Goal: Find specific page/section: Find specific page/section

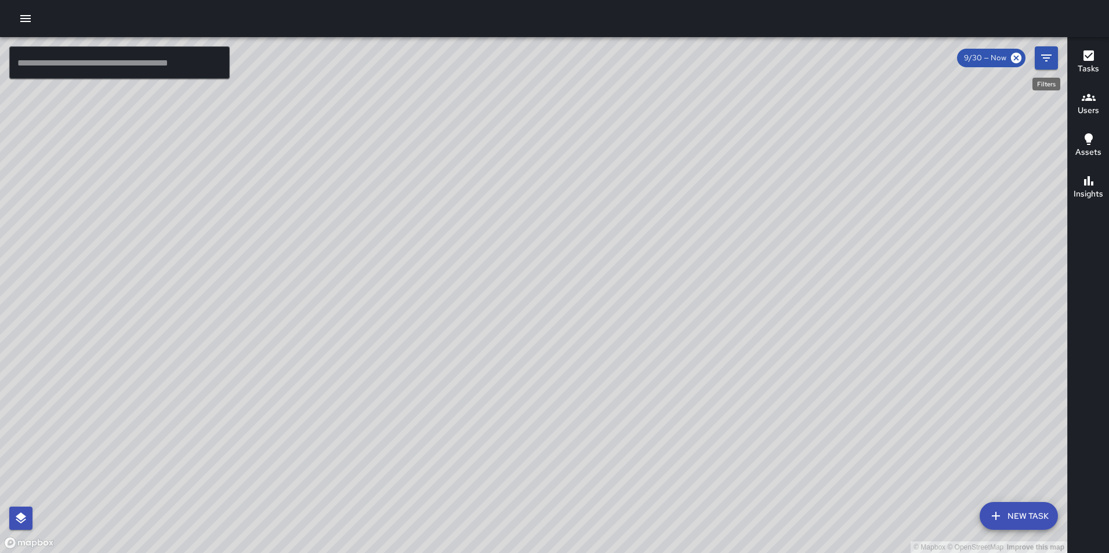
click at [1044, 61] on icon "Filters" at bounding box center [1047, 58] width 14 height 14
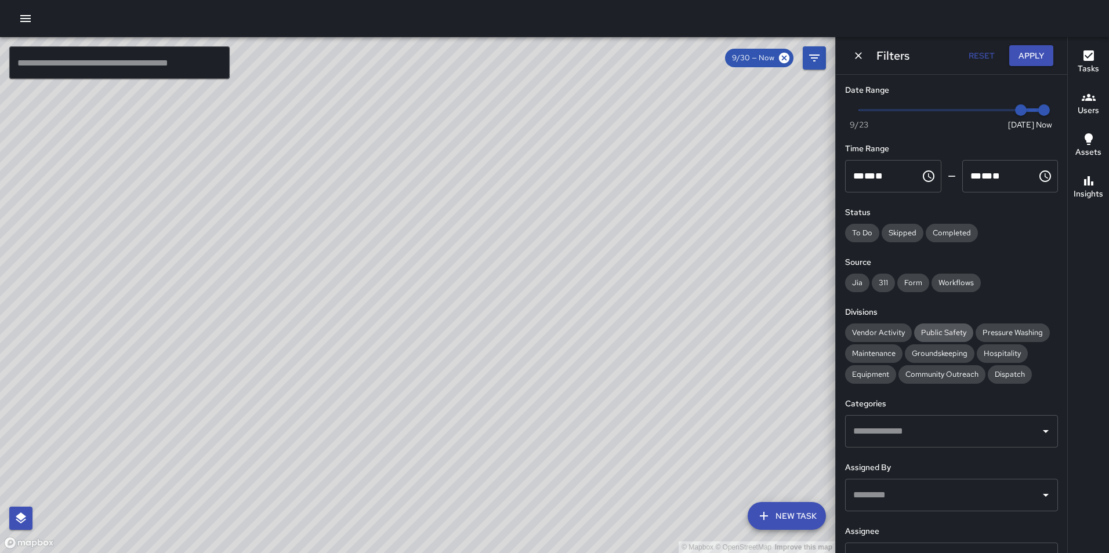
click at [921, 329] on span "Public Safety" at bounding box center [943, 333] width 59 height 12
click at [466, 263] on div "© Mapbox © OpenStreetMap Improve this map" at bounding box center [417, 295] width 835 height 516
click at [381, 292] on div "© Mapbox © OpenStreetMap Improve this map S3 Sierra 3 1768 Broadway Completed o…" at bounding box center [417, 295] width 835 height 516
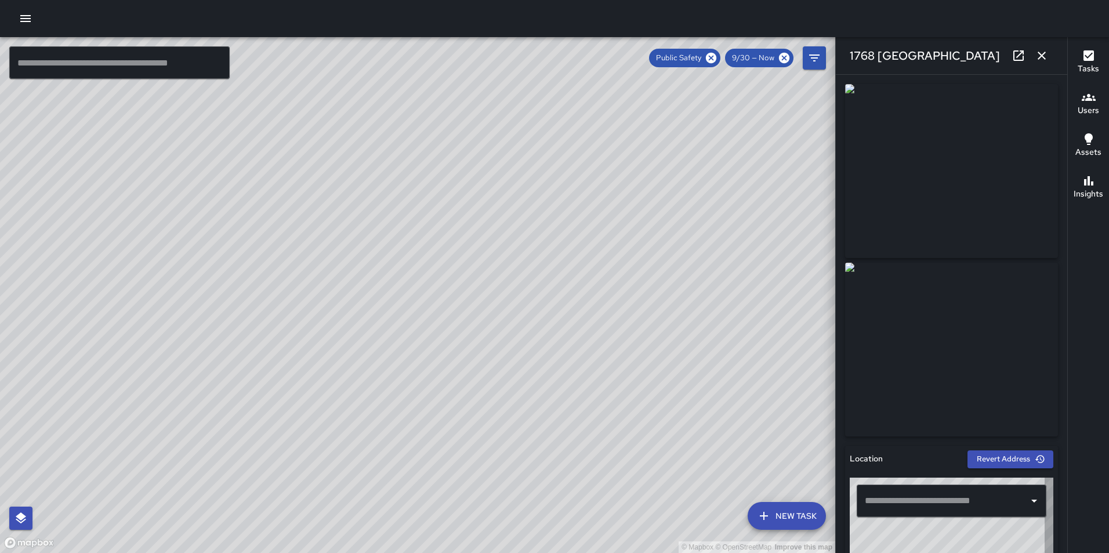
type input "**********"
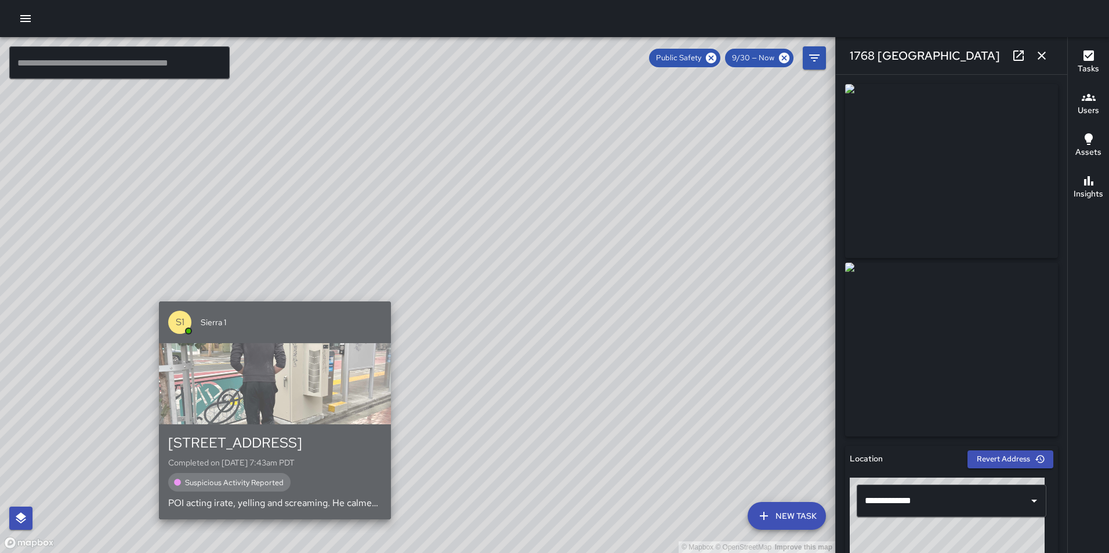
click at [271, 505] on p "POI acting irate, yelling and screaming. He calmed down shortly after. Code 4" at bounding box center [274, 504] width 213 height 14
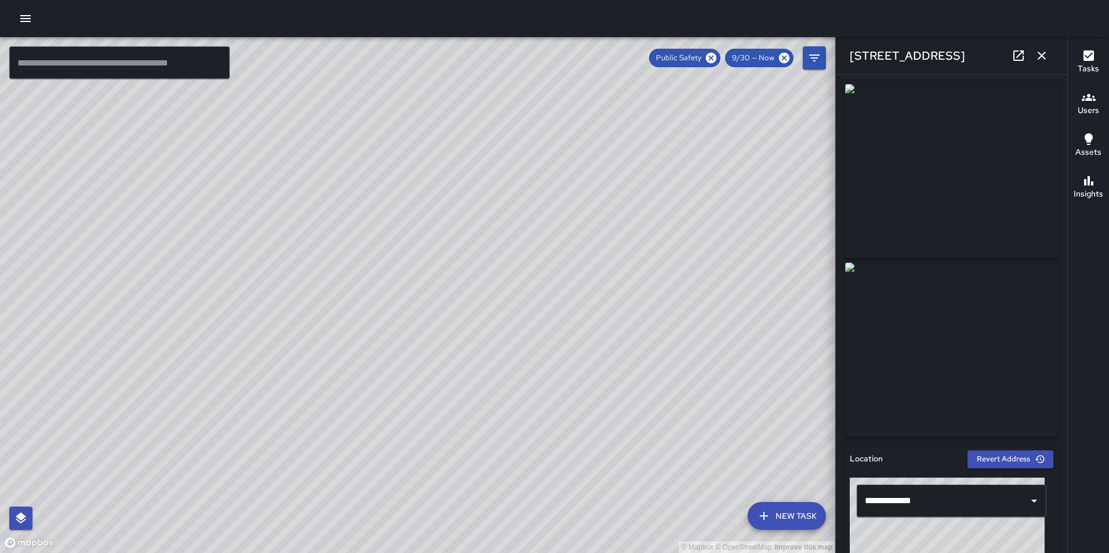
click at [690, 300] on div "© Mapbox © OpenStreetMap Improve this map S2 Sierra 2 1515 Webster Street Compl…" at bounding box center [417, 295] width 835 height 516
drag, startPoint x: 711, startPoint y: 244, endPoint x: 647, endPoint y: 369, distance: 140.1
click at [647, 369] on div "© Mapbox © OpenStreetMap Improve this map" at bounding box center [417, 295] width 835 height 516
click at [809, 169] on div "© Mapbox © OpenStreetMap Improve this map" at bounding box center [417, 295] width 835 height 516
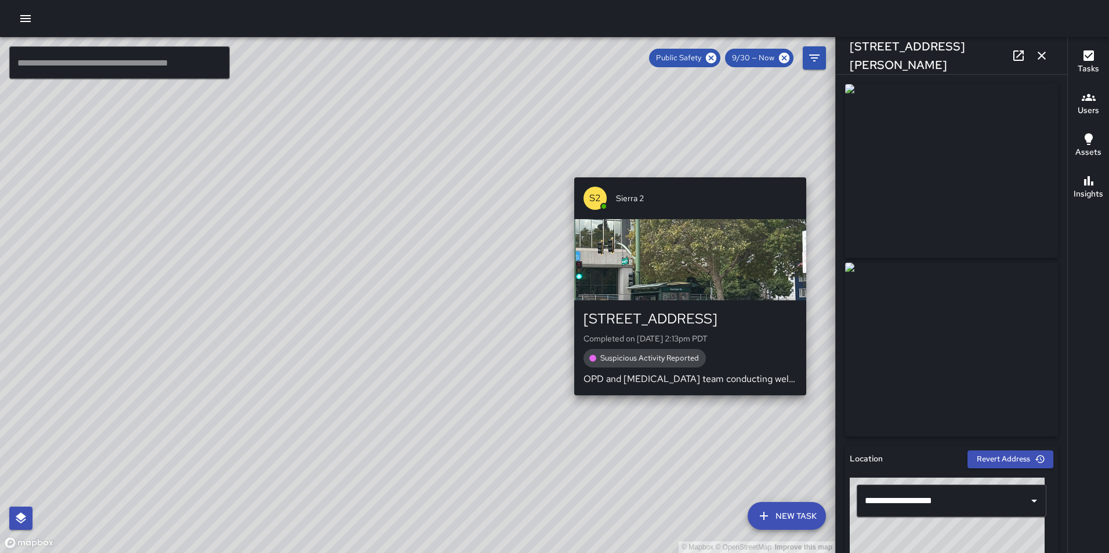
type input "**********"
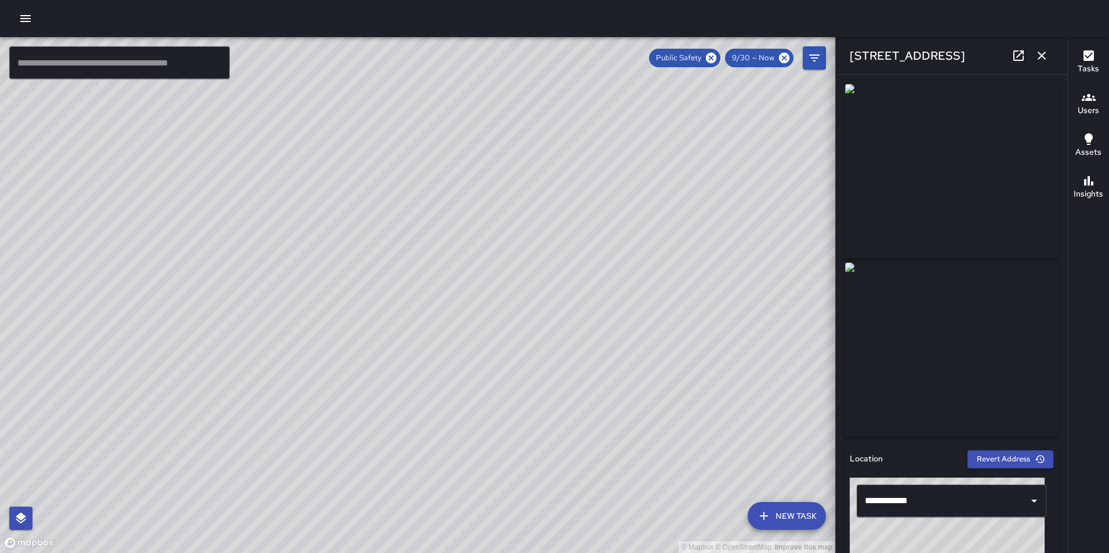
click at [1016, 49] on icon at bounding box center [1019, 56] width 14 height 14
drag, startPoint x: 168, startPoint y: 394, endPoint x: 480, endPoint y: 243, distance: 347.4
click at [480, 243] on div "© Mapbox © OpenStreetMap Improve this map" at bounding box center [417, 295] width 835 height 516
click at [397, 269] on div "© Mapbox © OpenStreetMap Improve this map" at bounding box center [417, 295] width 835 height 516
type input "**********"
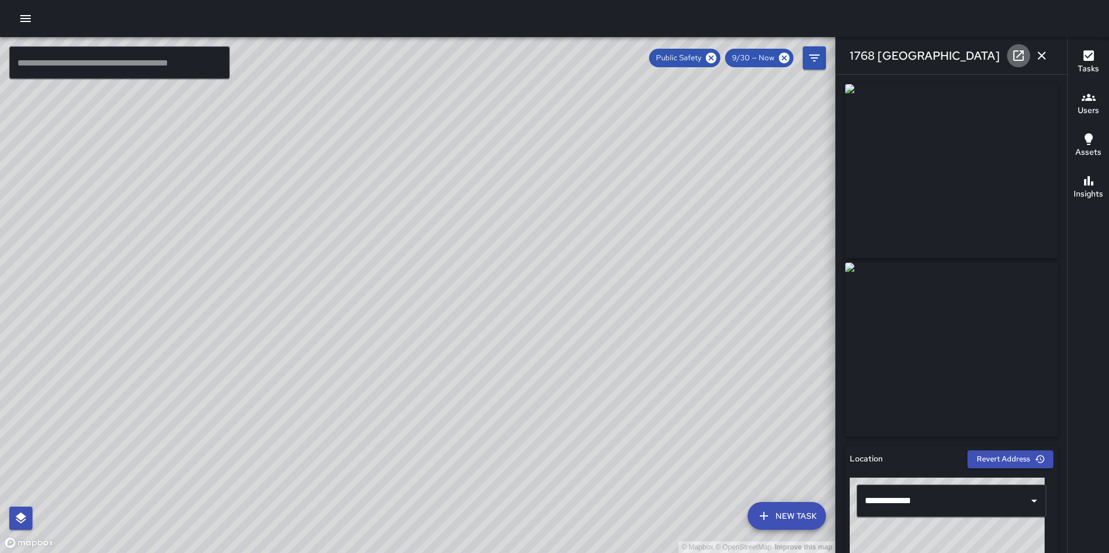
click at [1011, 60] on link at bounding box center [1018, 55] width 23 height 23
click at [1043, 52] on icon "button" at bounding box center [1042, 56] width 14 height 14
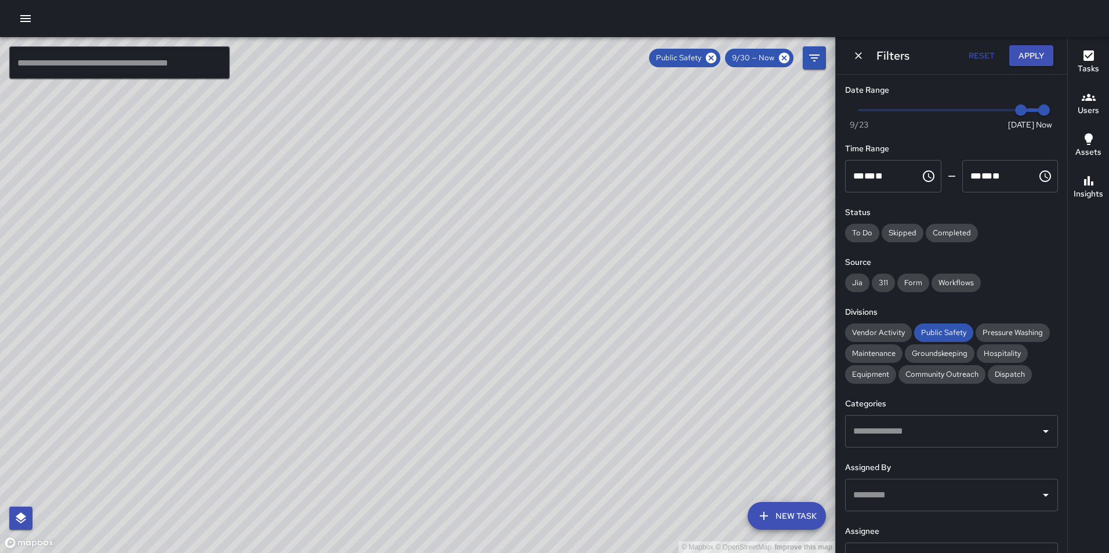
drag, startPoint x: 736, startPoint y: 225, endPoint x: 459, endPoint y: 379, distance: 317.0
click at [459, 379] on div "© Mapbox © OpenStreetMap Improve this map" at bounding box center [417, 295] width 835 height 516
click at [823, 177] on div "© Mapbox © OpenStreetMap Improve this map S2 Sierra 2 66 Bay Place Completed on…" at bounding box center [417, 295] width 835 height 516
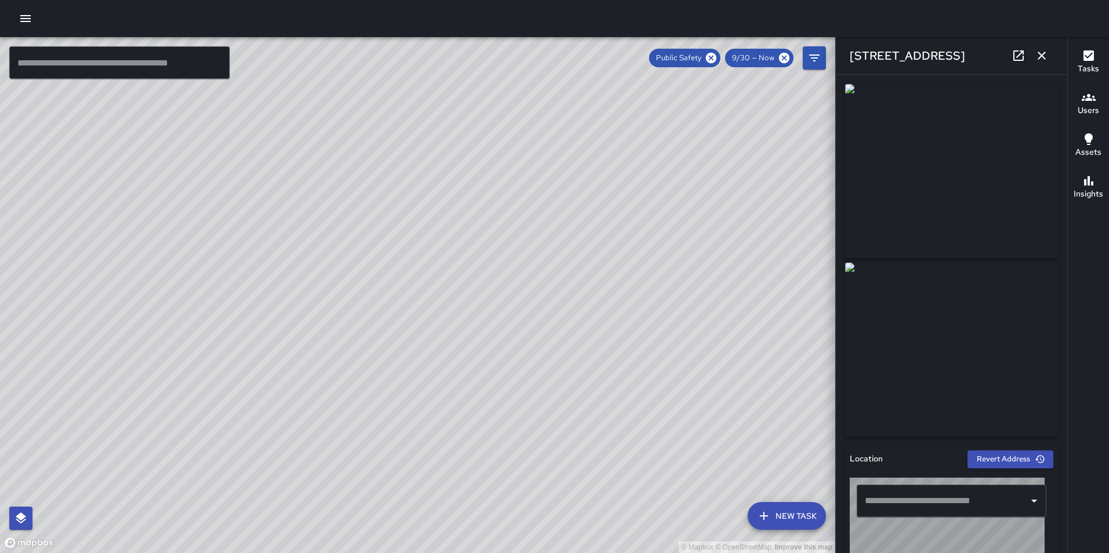
type input "**********"
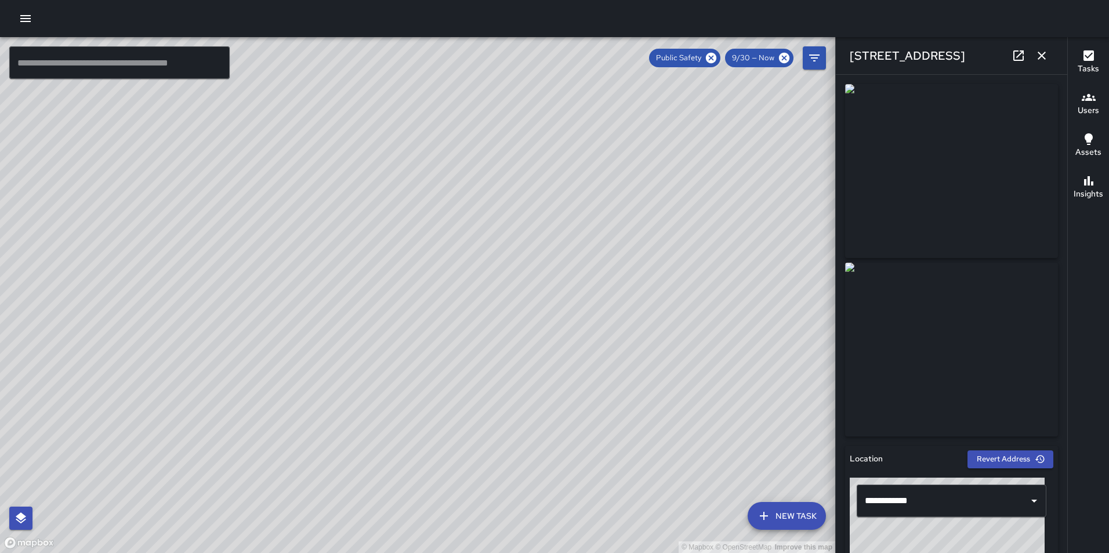
click at [1022, 55] on icon at bounding box center [1019, 56] width 14 height 14
drag, startPoint x: 305, startPoint y: 191, endPoint x: 494, endPoint y: 240, distance: 194.6
click at [494, 240] on div "© Mapbox © OpenStreetMap Improve this map" at bounding box center [417, 295] width 835 height 516
drag, startPoint x: 333, startPoint y: 265, endPoint x: 588, endPoint y: 305, distance: 258.4
click at [588, 305] on div "© Mapbox © OpenStreetMap Improve this map" at bounding box center [417, 295] width 835 height 516
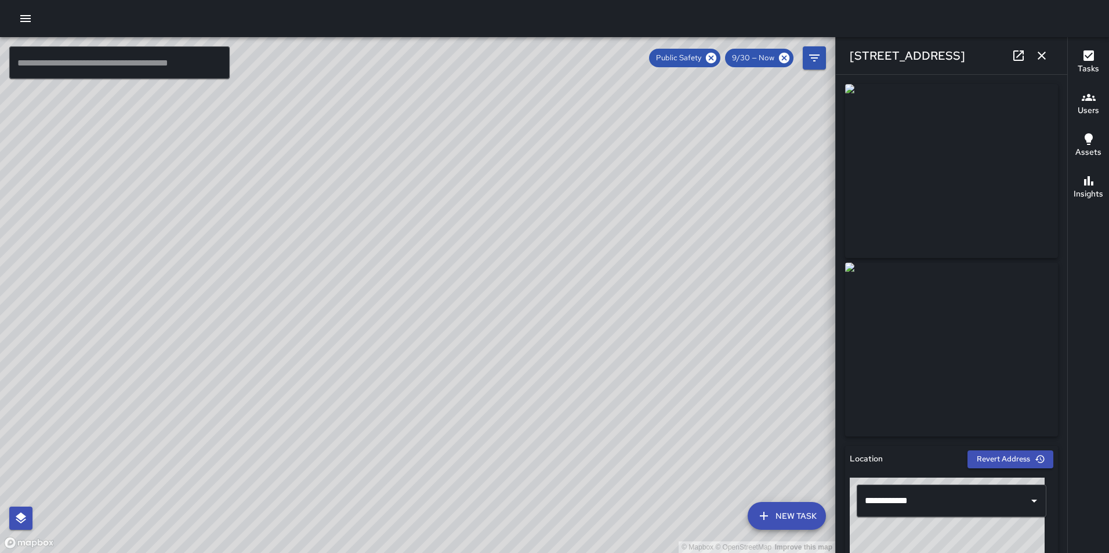
drag, startPoint x: 341, startPoint y: 305, endPoint x: 468, endPoint y: 345, distance: 132.6
click at [468, 345] on div "© Mapbox © OpenStreetMap Improve this map" at bounding box center [417, 295] width 835 height 516
click at [712, 57] on icon at bounding box center [711, 58] width 13 height 13
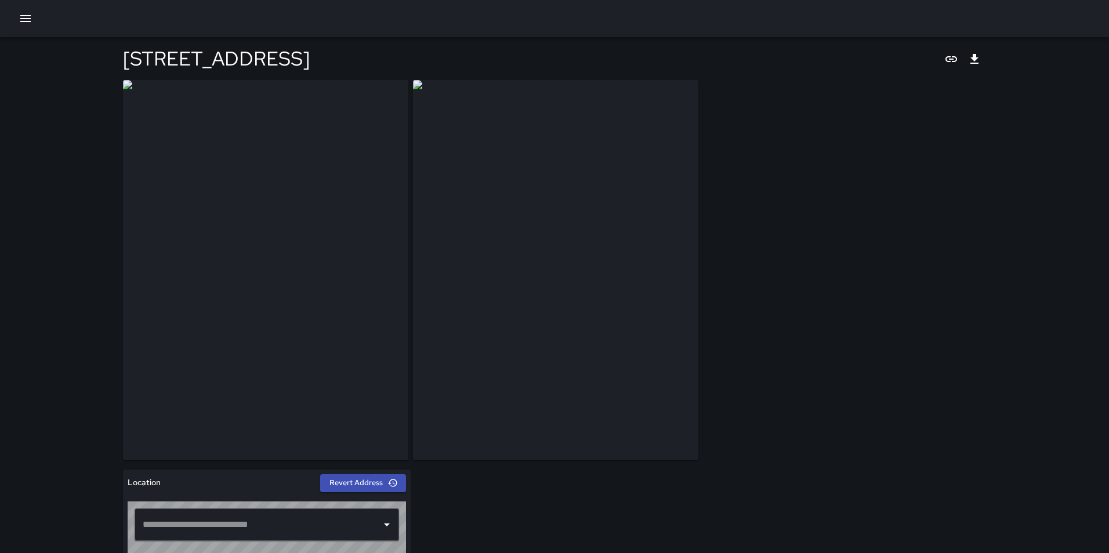
type input "**********"
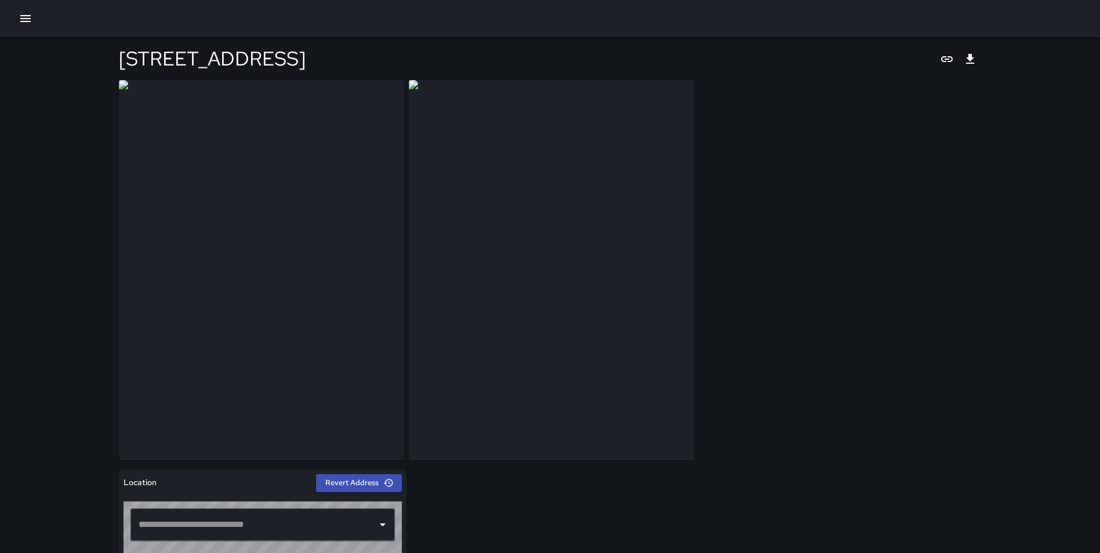
type input "**********"
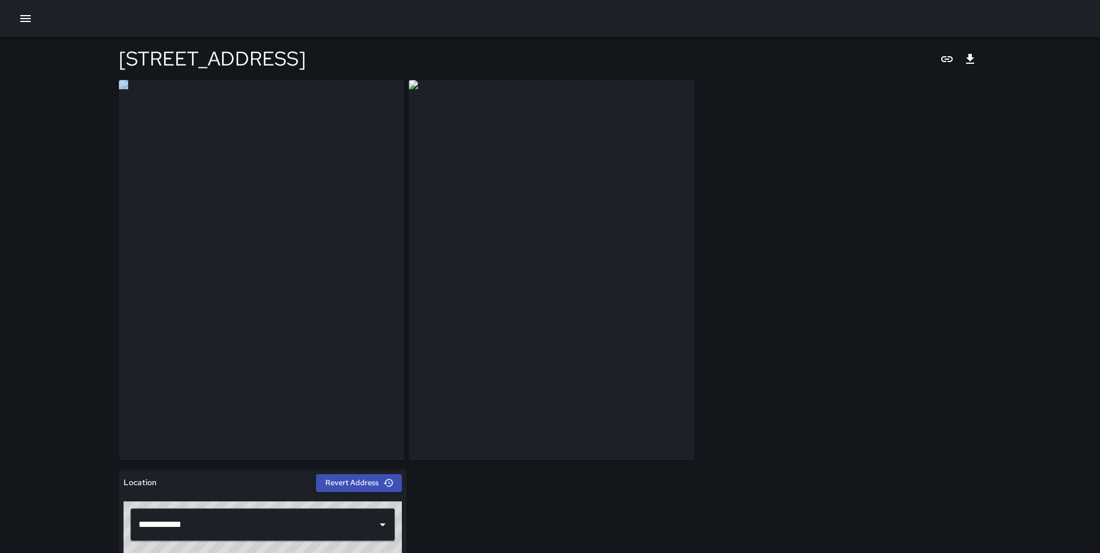
drag, startPoint x: 0, startPoint y: 0, endPoint x: 758, endPoint y: 219, distance: 788.5
drag, startPoint x: 758, startPoint y: 219, endPoint x: 364, endPoint y: 305, distance: 403.2
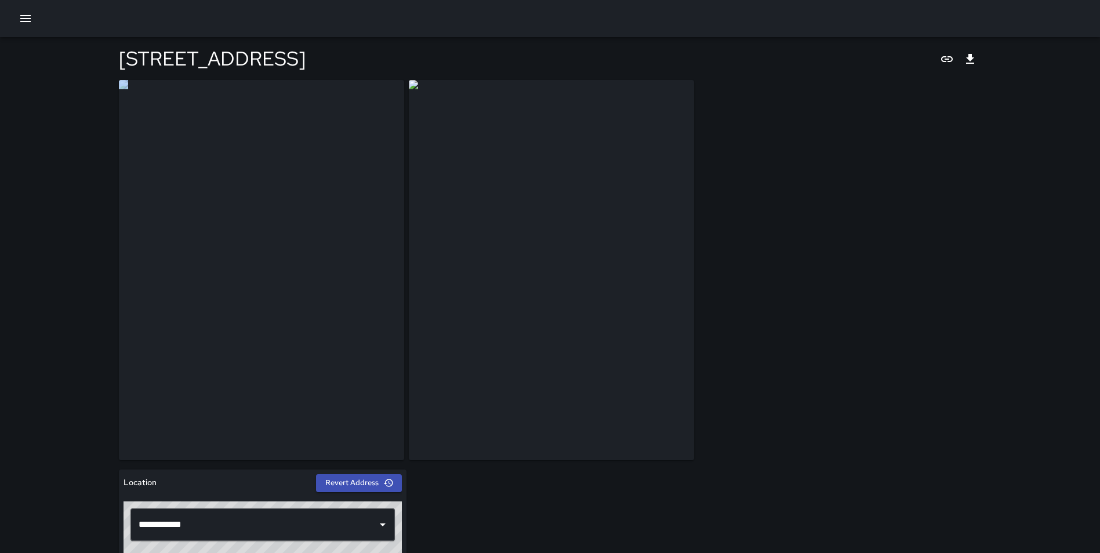
click at [320, 293] on img at bounding box center [261, 270] width 285 height 381
drag, startPoint x: 102, startPoint y: 308, endPoint x: 182, endPoint y: 321, distance: 81.6
